Goal: Task Accomplishment & Management: Use online tool/utility

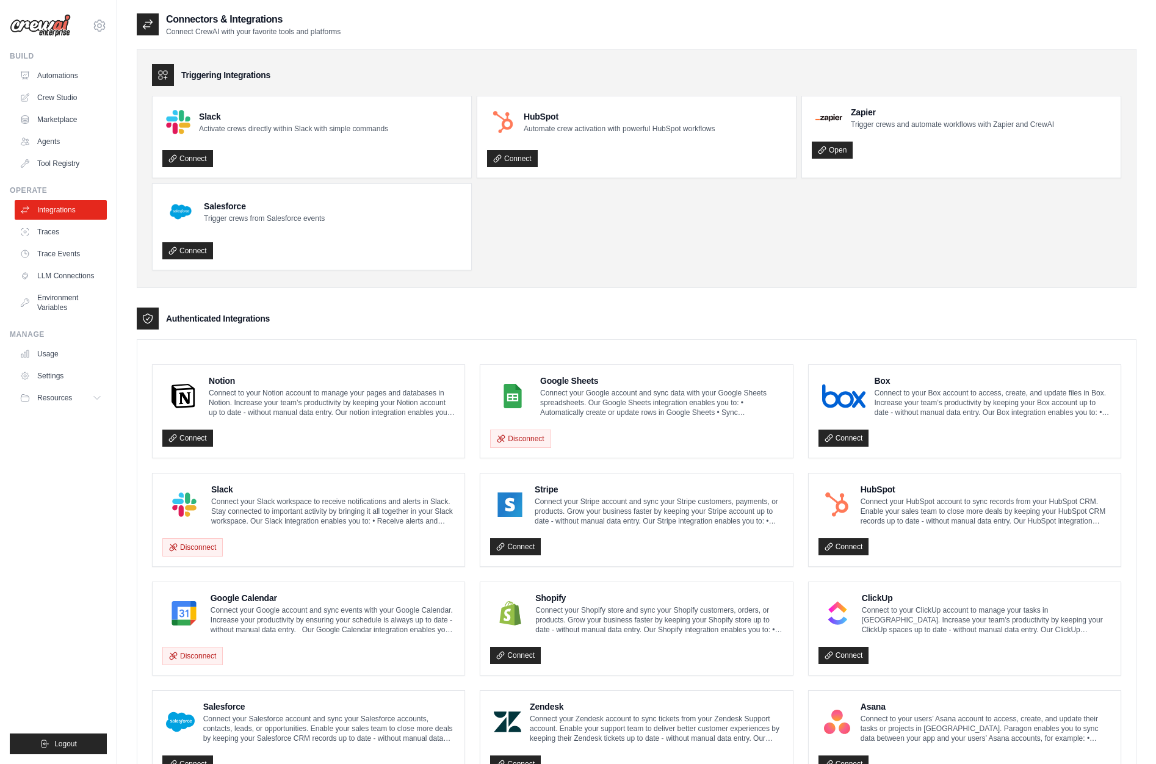
scroll to position [251, 0]
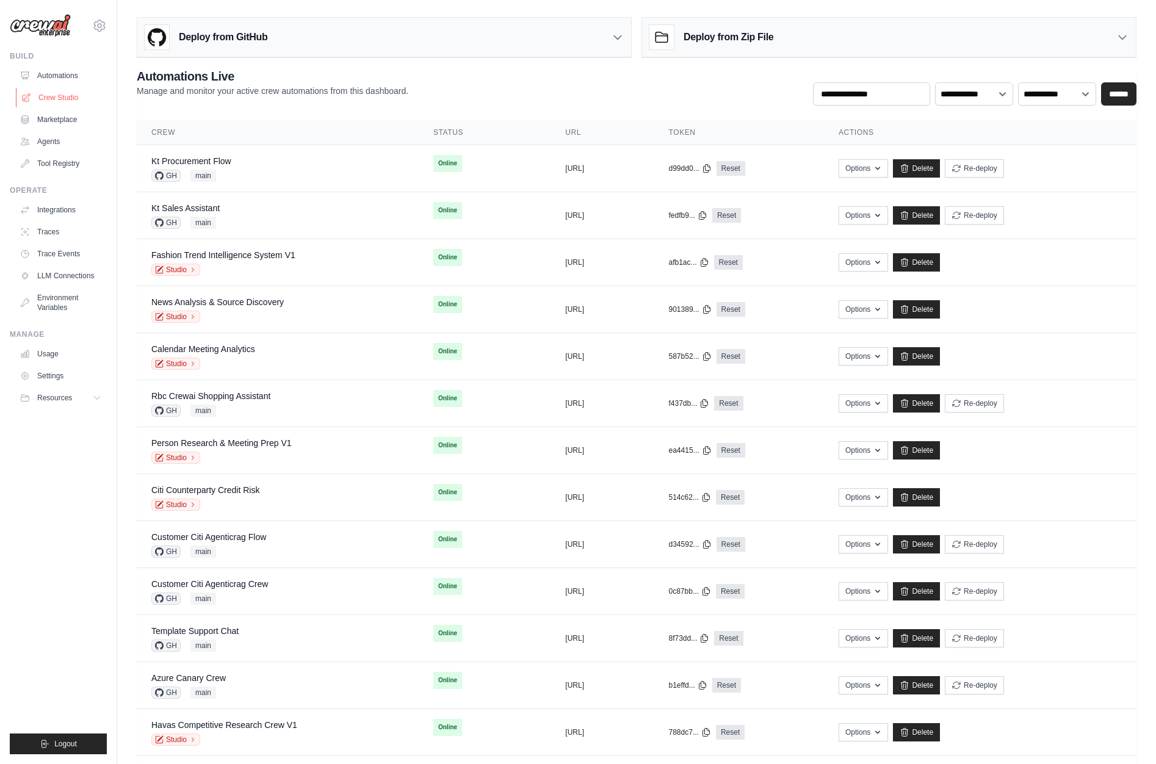
click at [78, 95] on link "Crew Studio" at bounding box center [62, 98] width 92 height 20
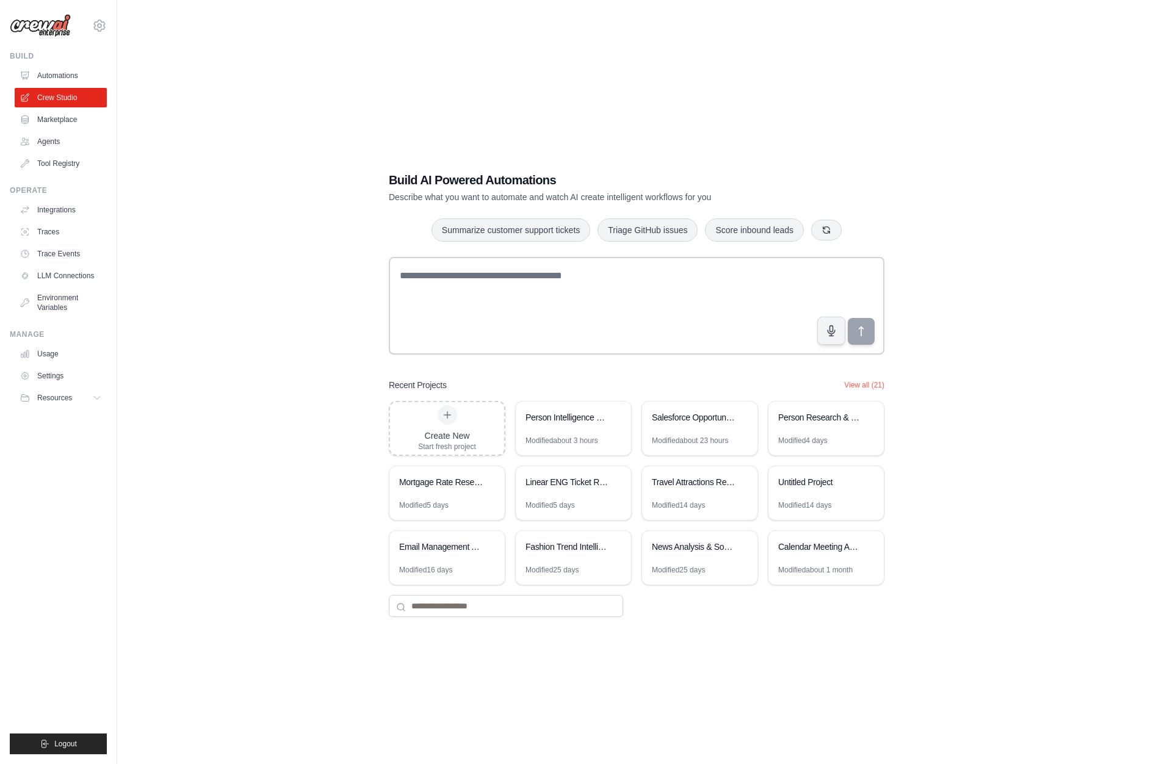
click at [282, 495] on div "Build AI Powered Automations Describe what you want to automate and watch AI cr…" at bounding box center [637, 394] width 1000 height 764
click at [860, 381] on button "View all (21)" at bounding box center [864, 385] width 40 height 10
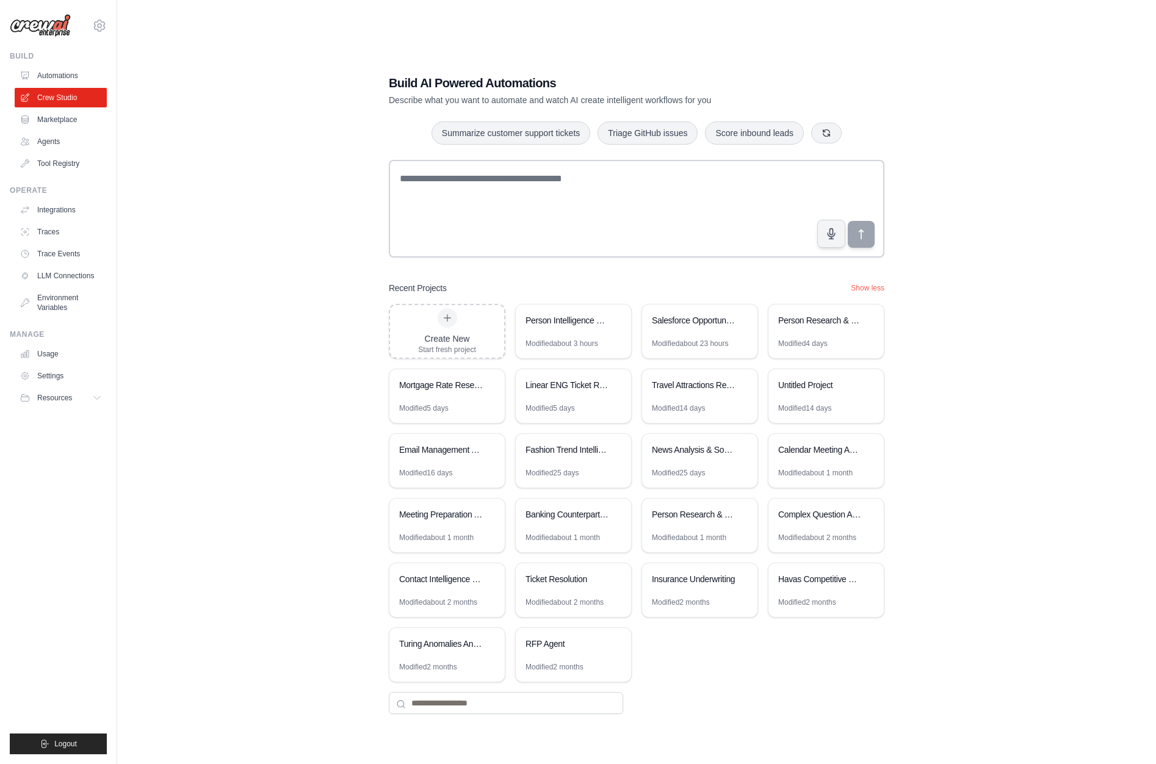
click at [256, 314] on div "Build AI Powered Automations Describe what you want to automate and watch AI cr…" at bounding box center [637, 394] width 1000 height 764
drag, startPoint x: 425, startPoint y: 280, endPoint x: 388, endPoint y: 280, distance: 36.6
click at [388, 280] on div "Build AI Powered Automations Describe what you want to automate and watch AI cr…" at bounding box center [636, 394] width 525 height 679
click at [426, 285] on h3 "Recent Projects" at bounding box center [418, 288] width 58 height 12
drag, startPoint x: 517, startPoint y: 286, endPoint x: 392, endPoint y: 291, distance: 124.7
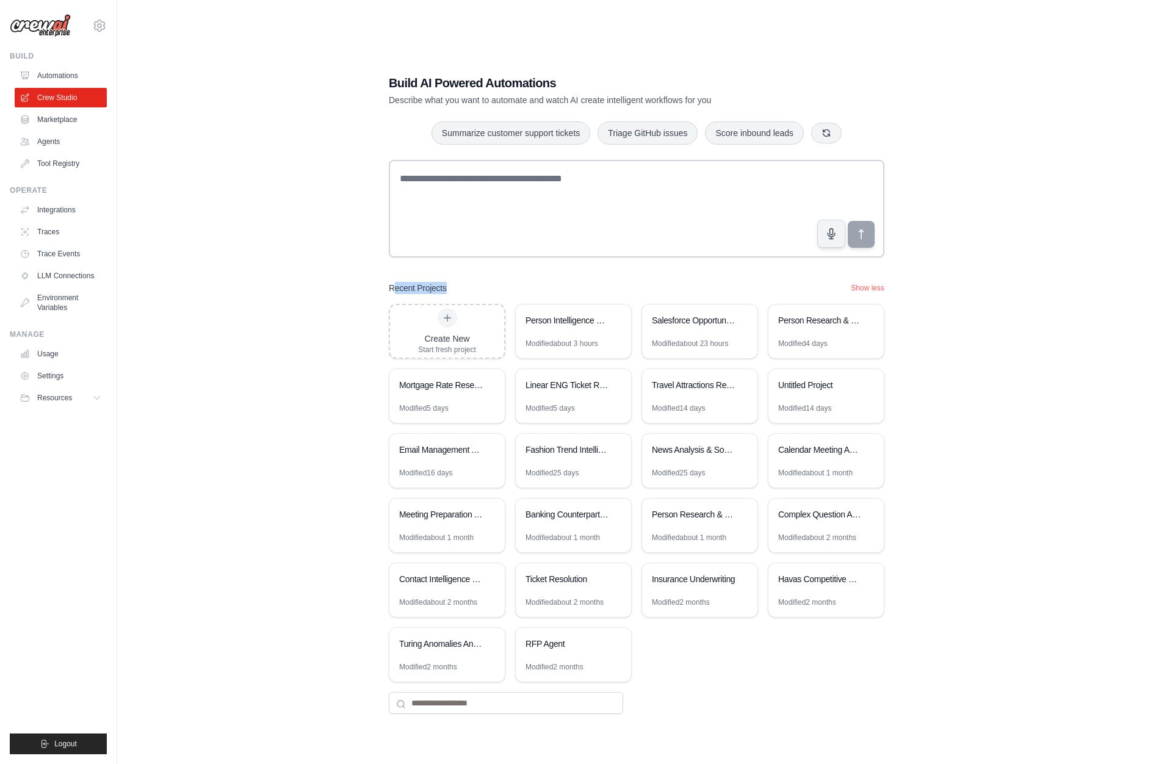
click at [392, 291] on div "Recent Projects Show less" at bounding box center [637, 288] width 496 height 12
click at [518, 283] on div "Recent Projects Show less" at bounding box center [637, 288] width 496 height 12
click at [526, 284] on div "Recent Projects Show less" at bounding box center [637, 288] width 496 height 12
click at [539, 290] on div "Recent Projects Show less" at bounding box center [637, 288] width 496 height 12
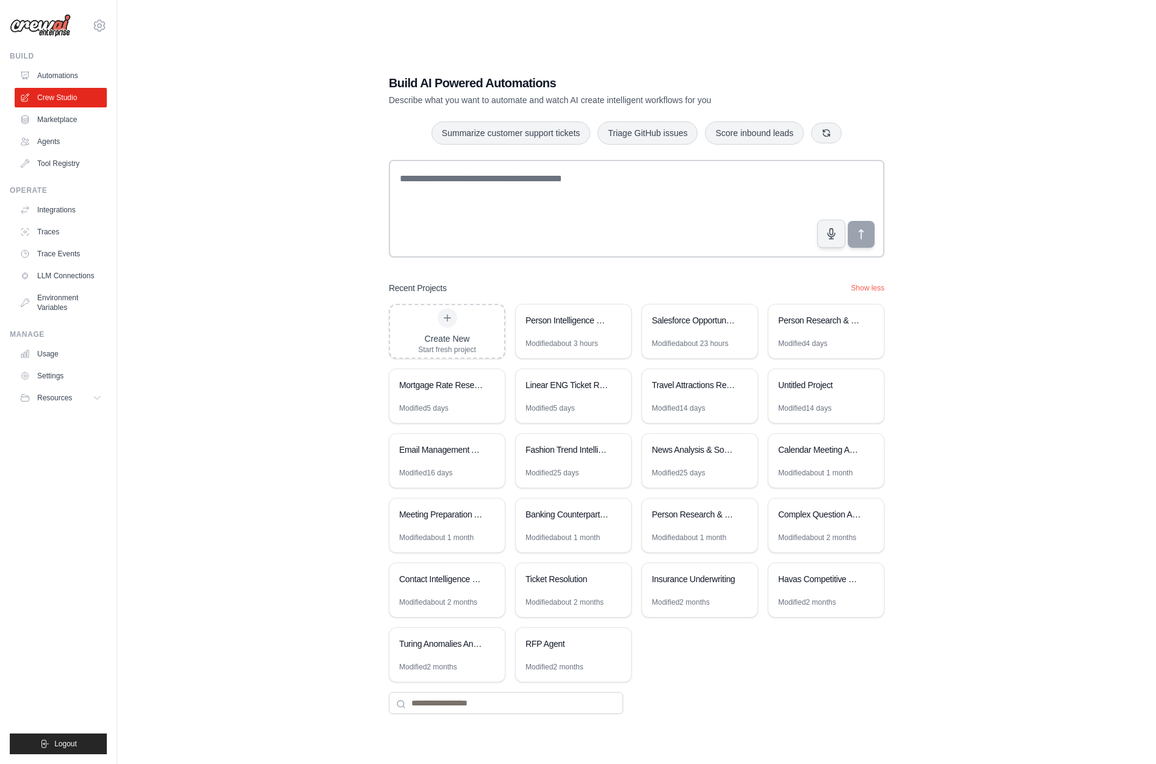
click at [541, 289] on div "Recent Projects Show less" at bounding box center [637, 288] width 496 height 12
click at [930, 259] on div "Build AI Powered Automations Describe what you want to automate and watch AI cr…" at bounding box center [637, 394] width 1000 height 764
click at [532, 282] on div "Recent Projects Show less" at bounding box center [637, 288] width 496 height 12
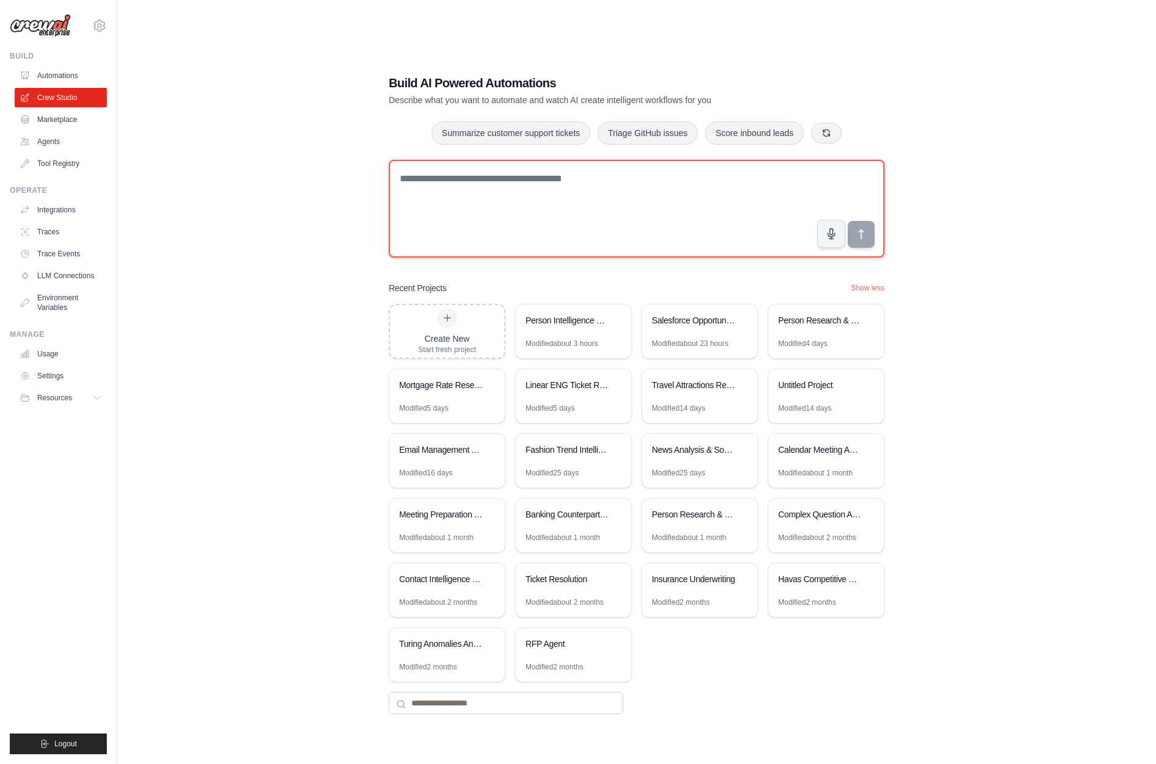
click at [531, 201] on textarea at bounding box center [637, 209] width 496 height 98
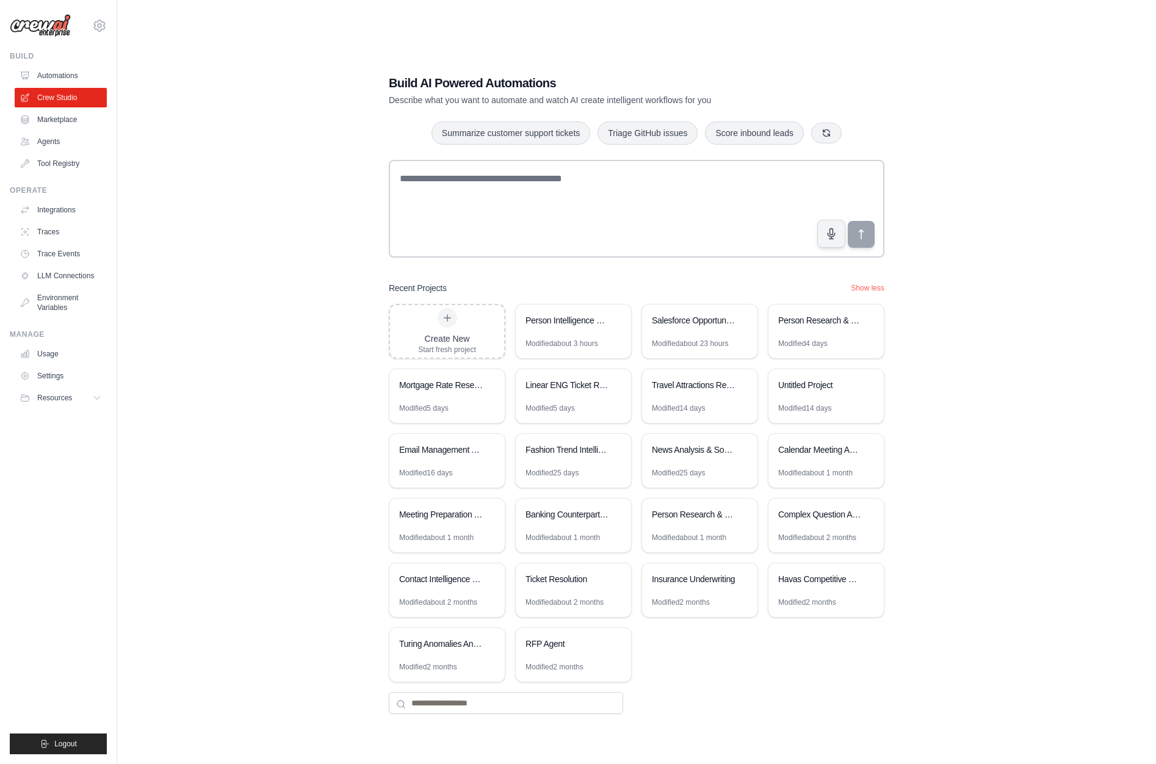
click at [542, 265] on div "Build AI Powered Automations Describe what you want to automate and watch AI cr…" at bounding box center [636, 394] width 525 height 679
click at [598, 291] on div "Recent Projects Show less" at bounding box center [637, 288] width 496 height 12
click at [617, 321] on icon at bounding box center [615, 319] width 7 height 7
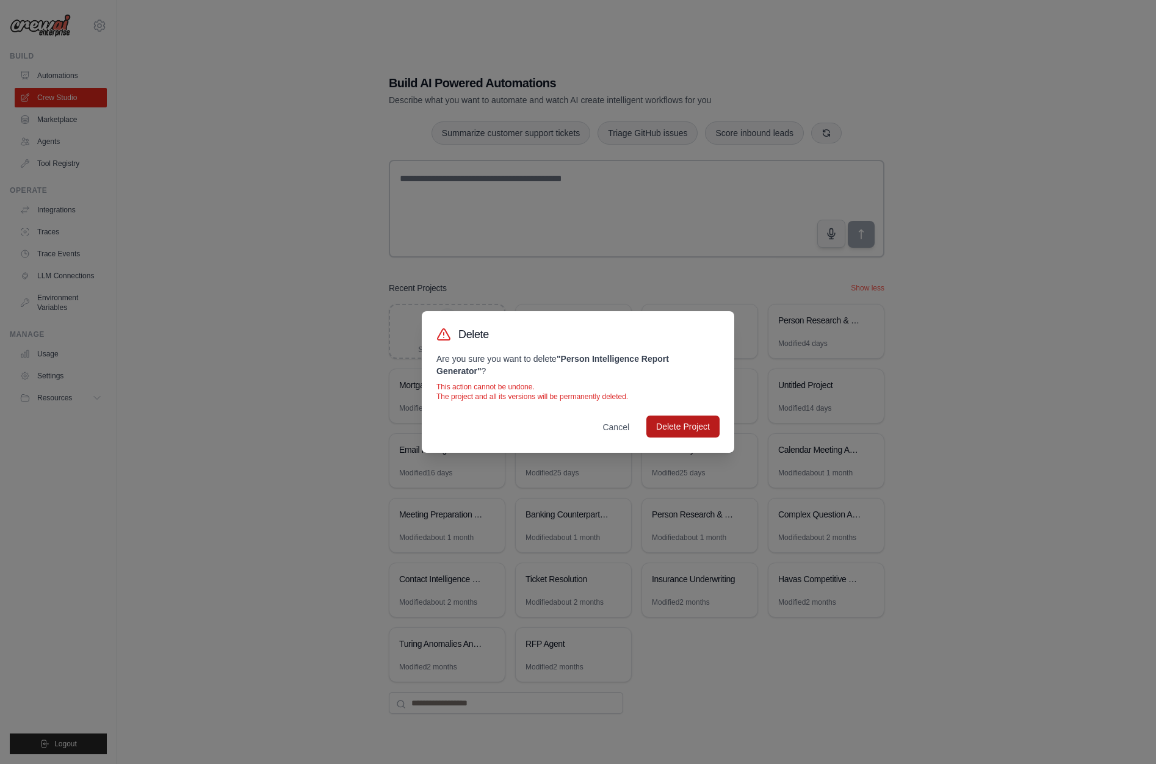
click at [695, 426] on button "Delete Project" at bounding box center [683, 427] width 73 height 22
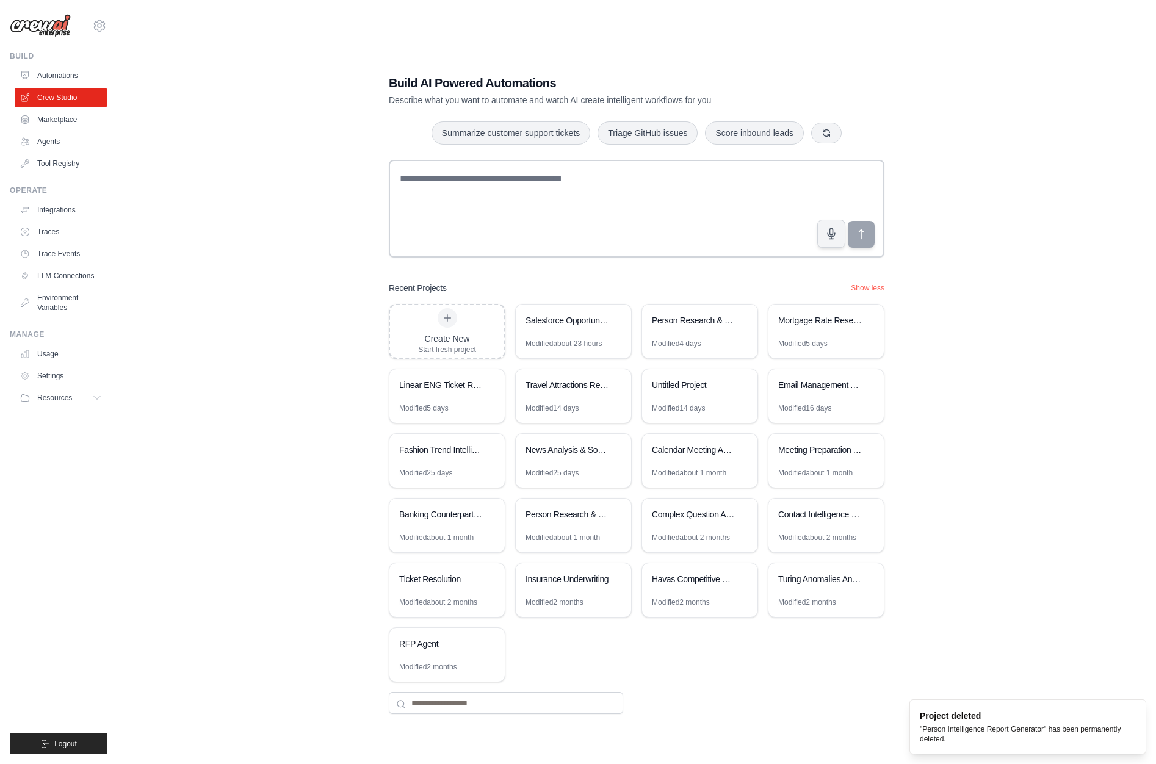
click at [973, 451] on div "Build AI Powered Automations Describe what you want to automate and watch AI cr…" at bounding box center [637, 394] width 1000 height 764
click at [259, 394] on div "Build AI Powered Automations Describe what you want to automate and watch AI cr…" at bounding box center [637, 394] width 1000 height 764
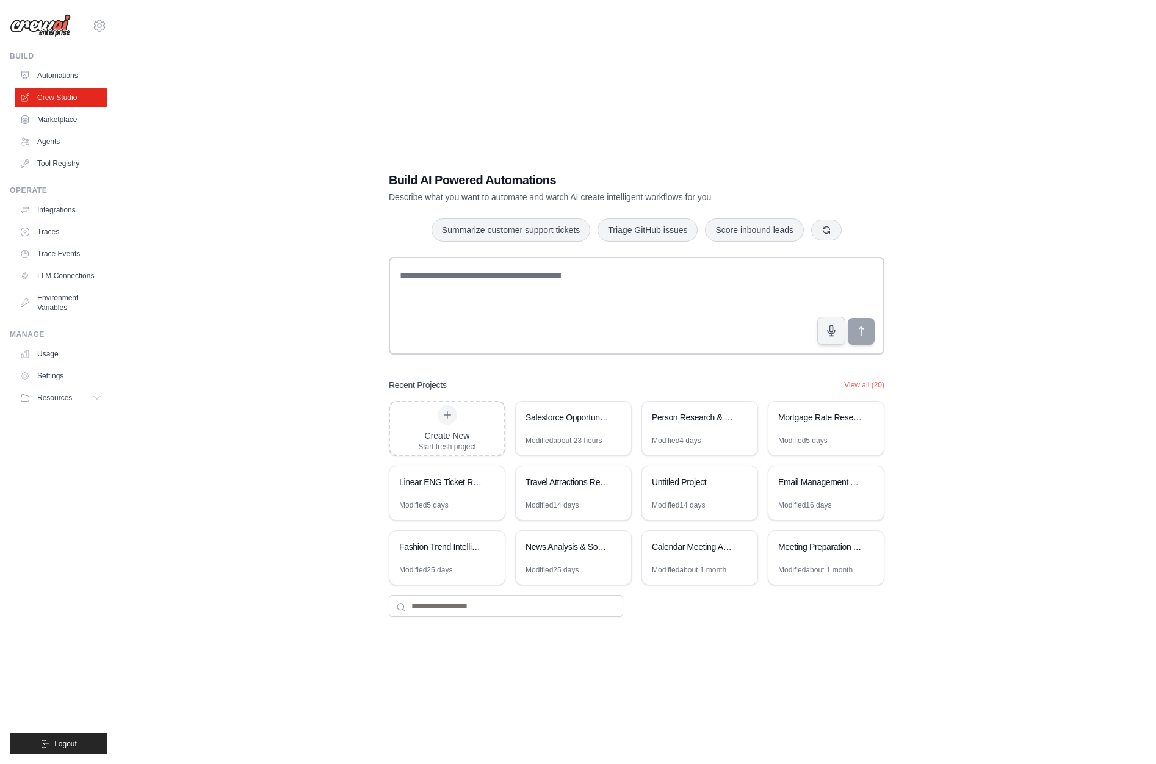
click at [145, 647] on div "Build AI Powered Automations Describe what you want to automate and watch AI cr…" at bounding box center [637, 394] width 1000 height 764
click at [205, 454] on div "Build AI Powered Automations Describe what you want to automate and watch AI cr…" at bounding box center [637, 394] width 1000 height 764
